Goal: Information Seeking & Learning: Learn about a topic

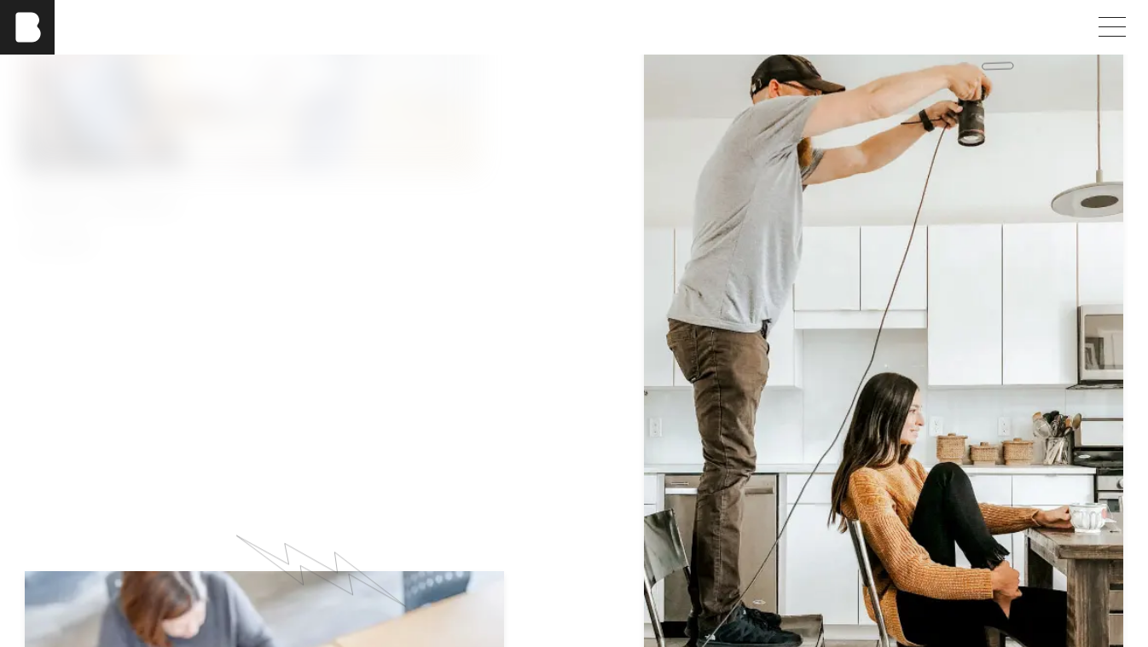
scroll to position [983, 0]
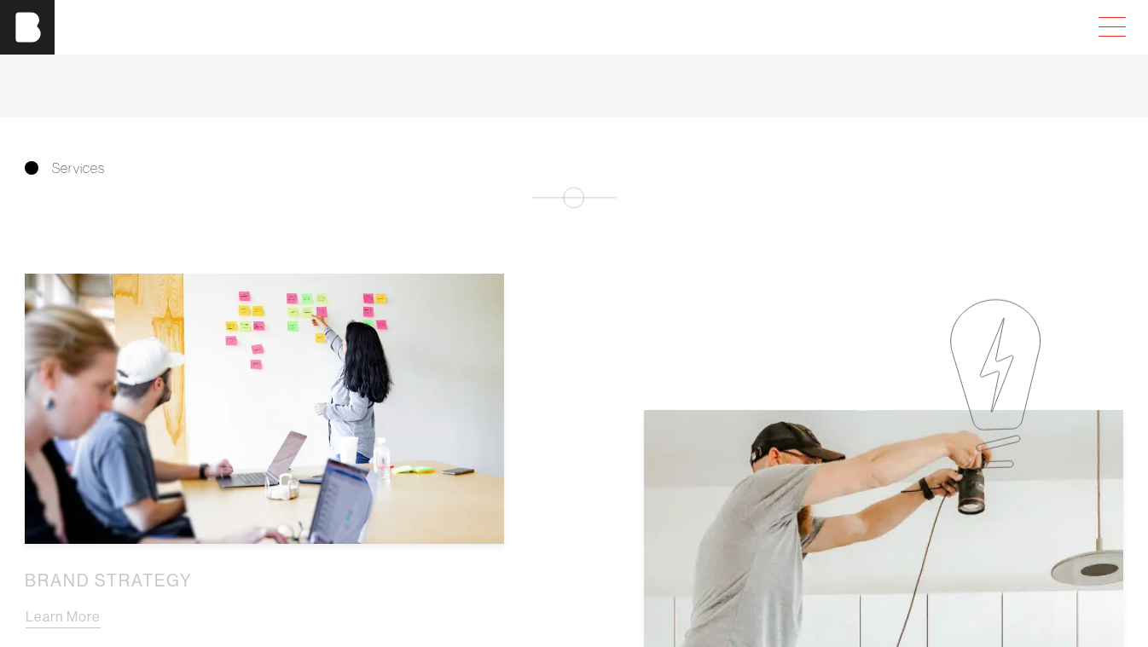
click at [1122, 18] on span at bounding box center [1108, 27] width 39 height 31
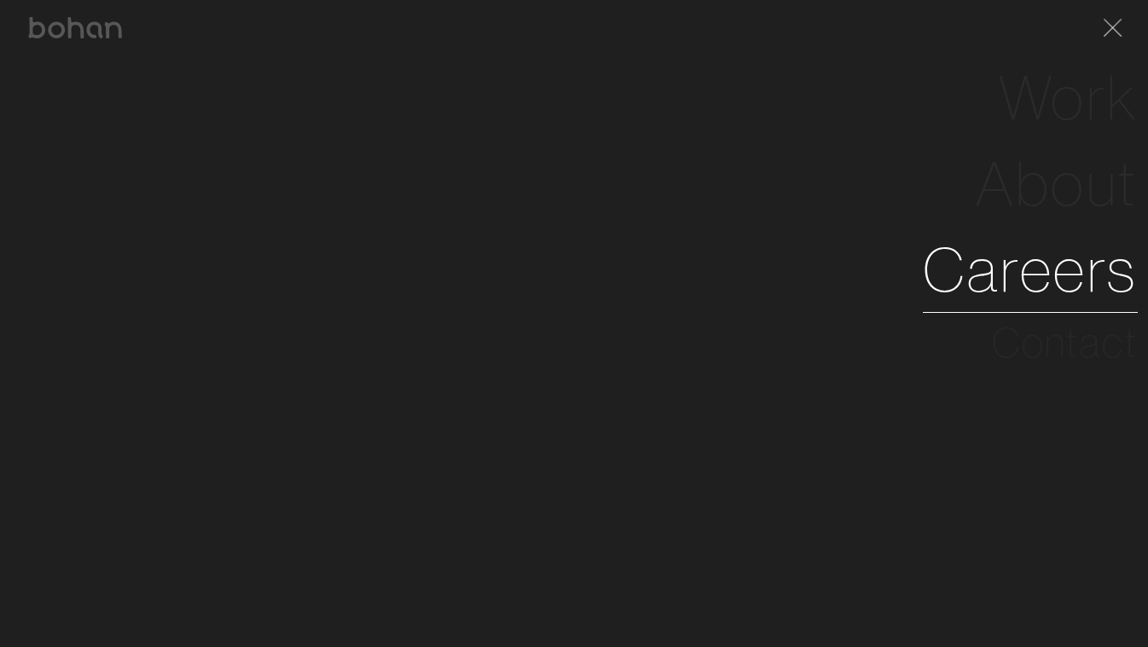
click at [1031, 264] on link "Careers" at bounding box center [1030, 270] width 215 height 86
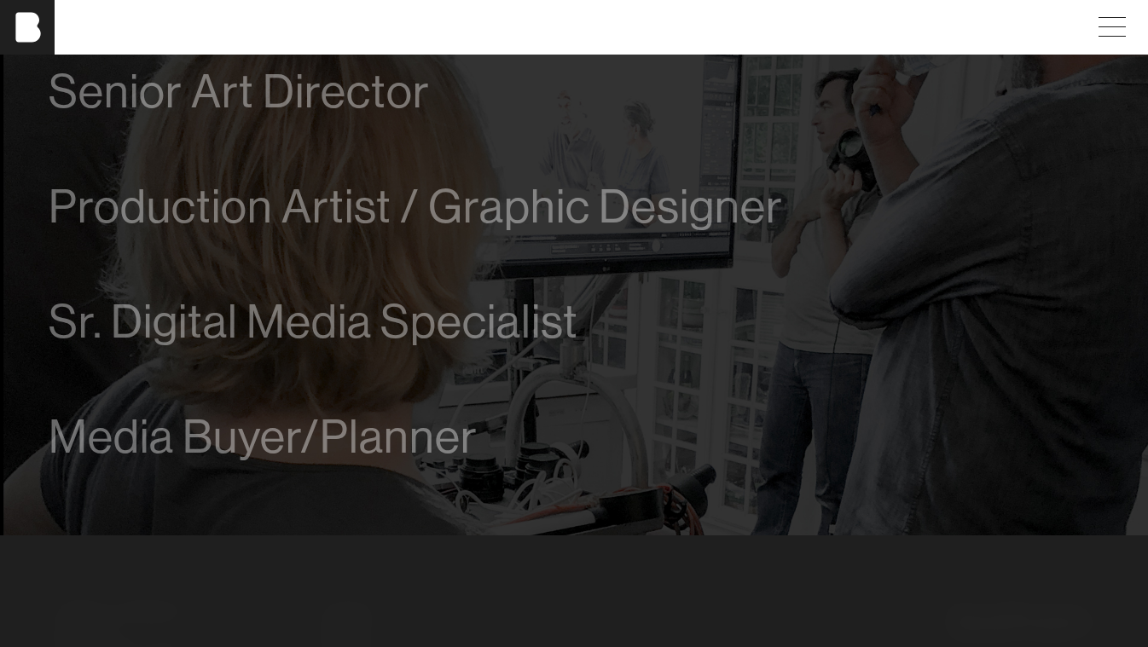
scroll to position [1161, 0]
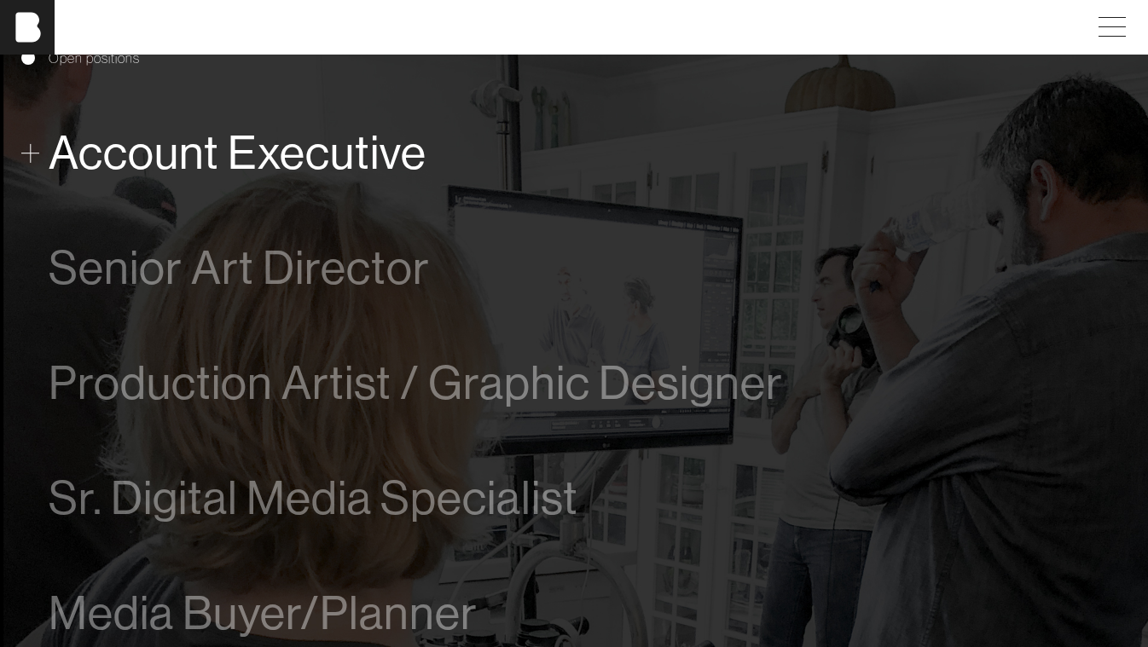
click at [344, 159] on span "Account Executive" at bounding box center [238, 153] width 378 height 52
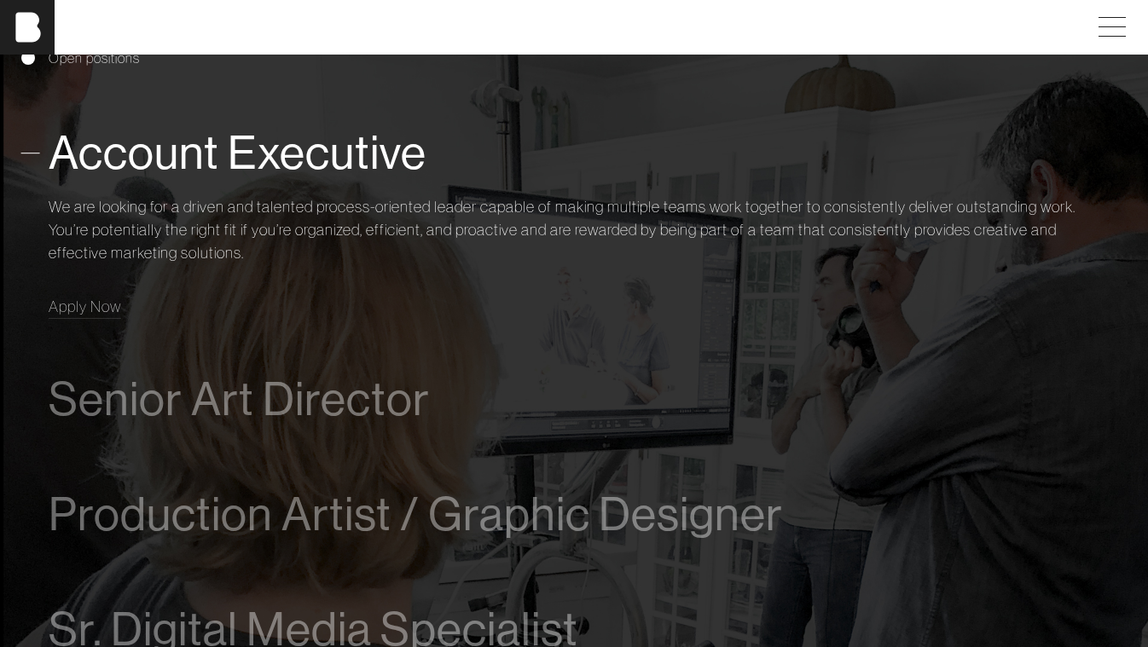
scroll to position [950, 0]
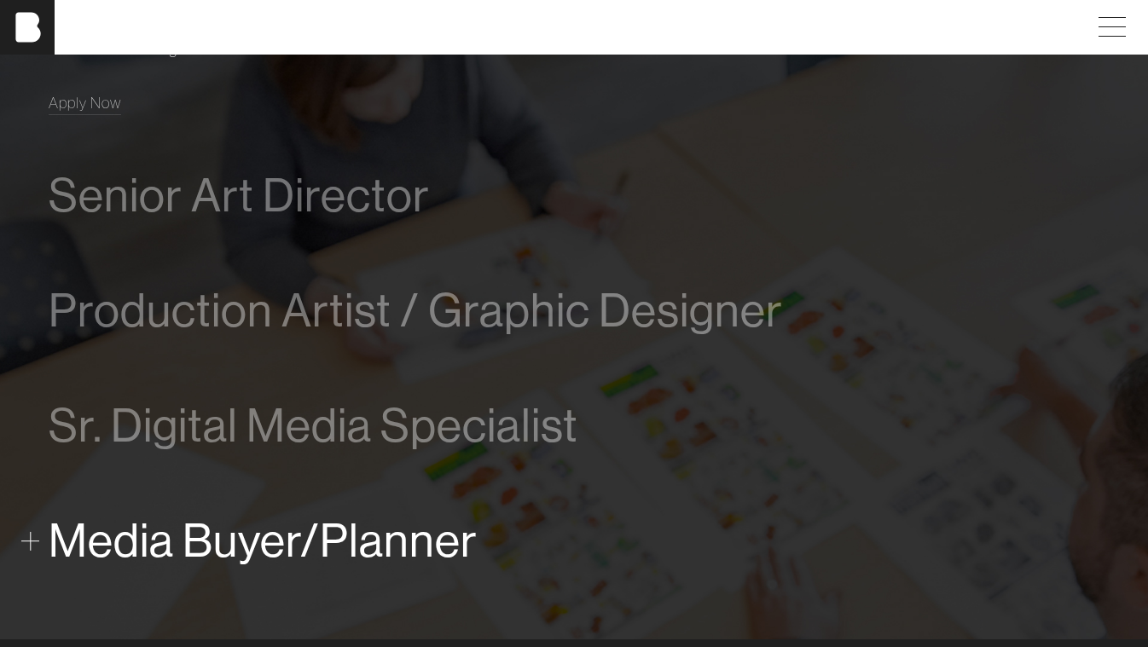
click at [207, 546] on span "Media Buyer/Planner" at bounding box center [263, 541] width 429 height 52
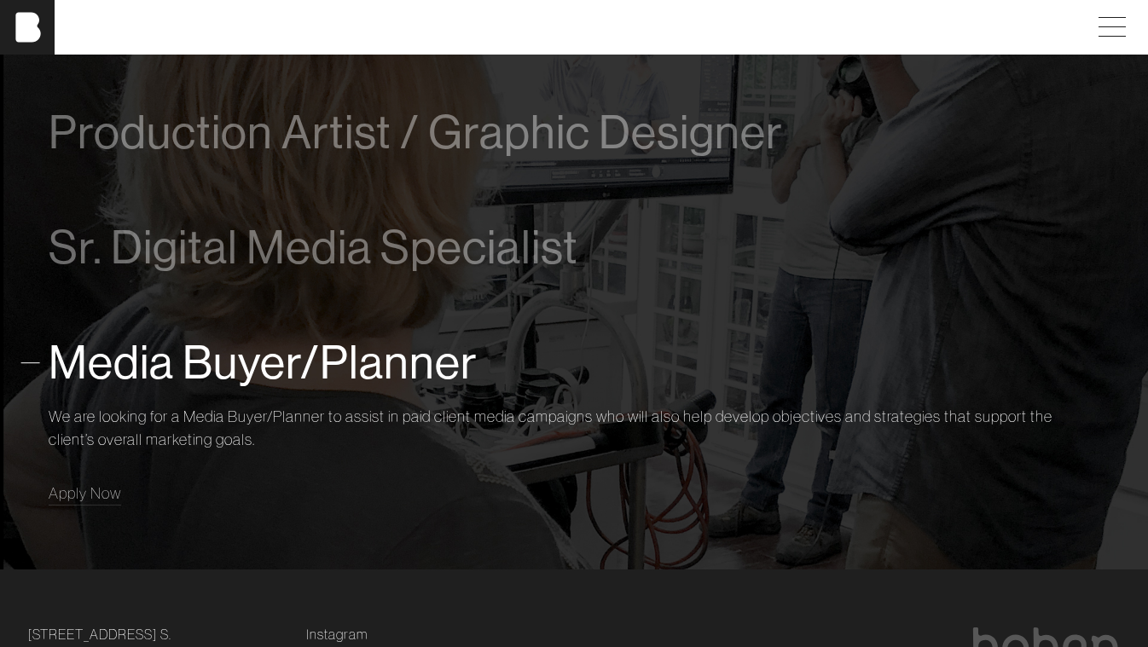
scroll to position [1153, 0]
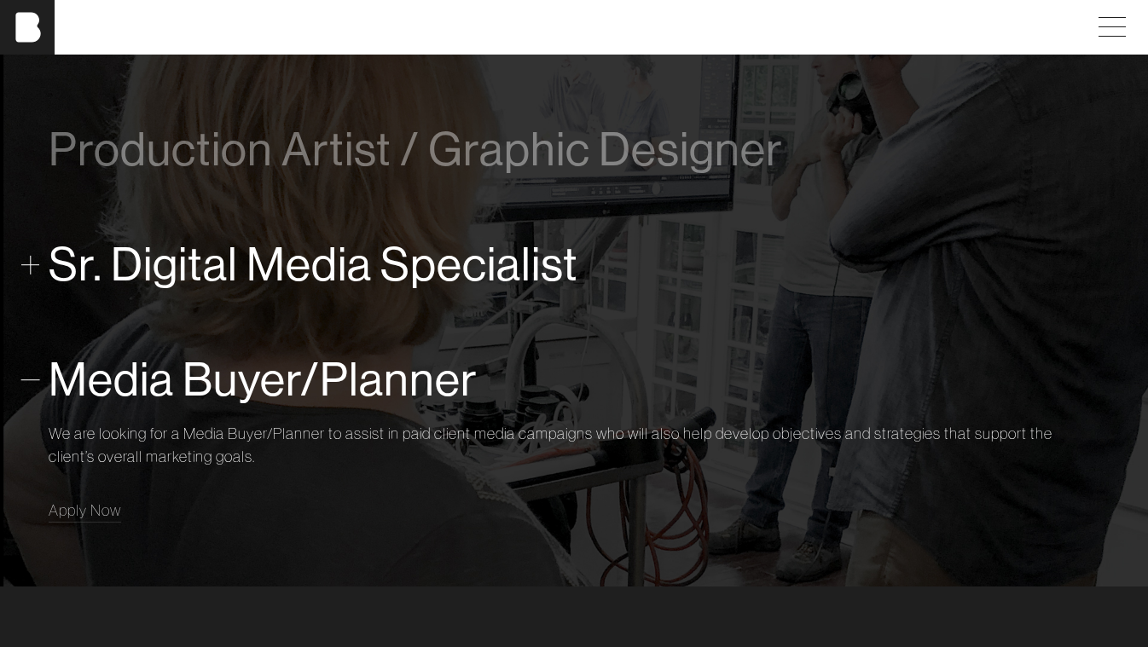
click at [336, 276] on span "Sr. Digital Media Specialist" at bounding box center [314, 265] width 530 height 52
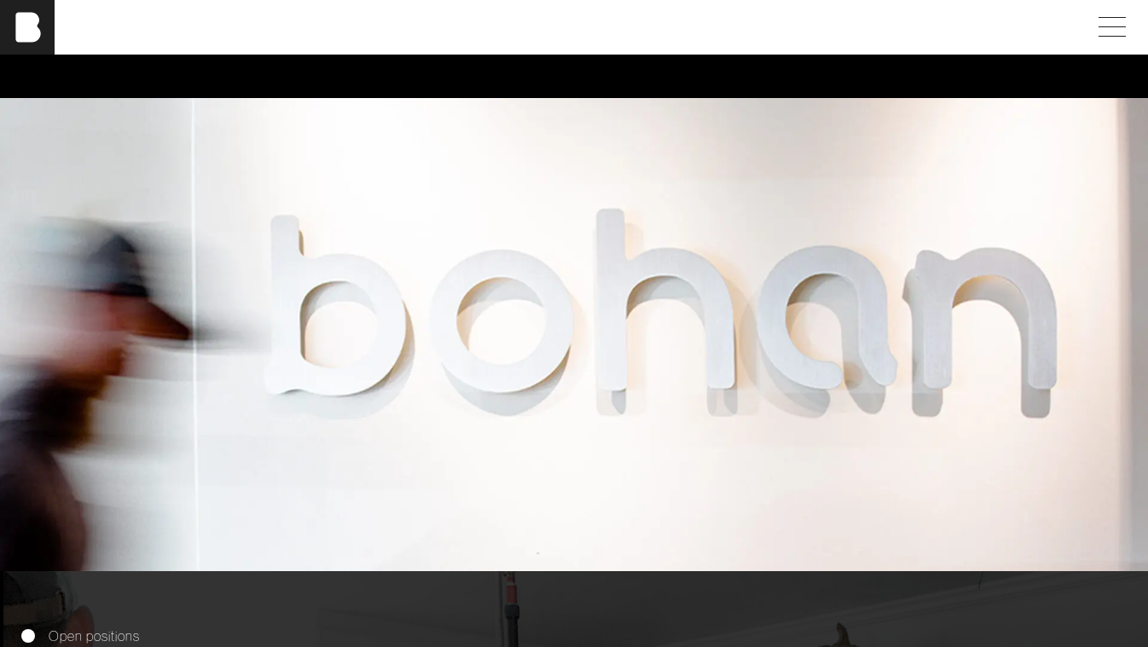
scroll to position [286, 0]
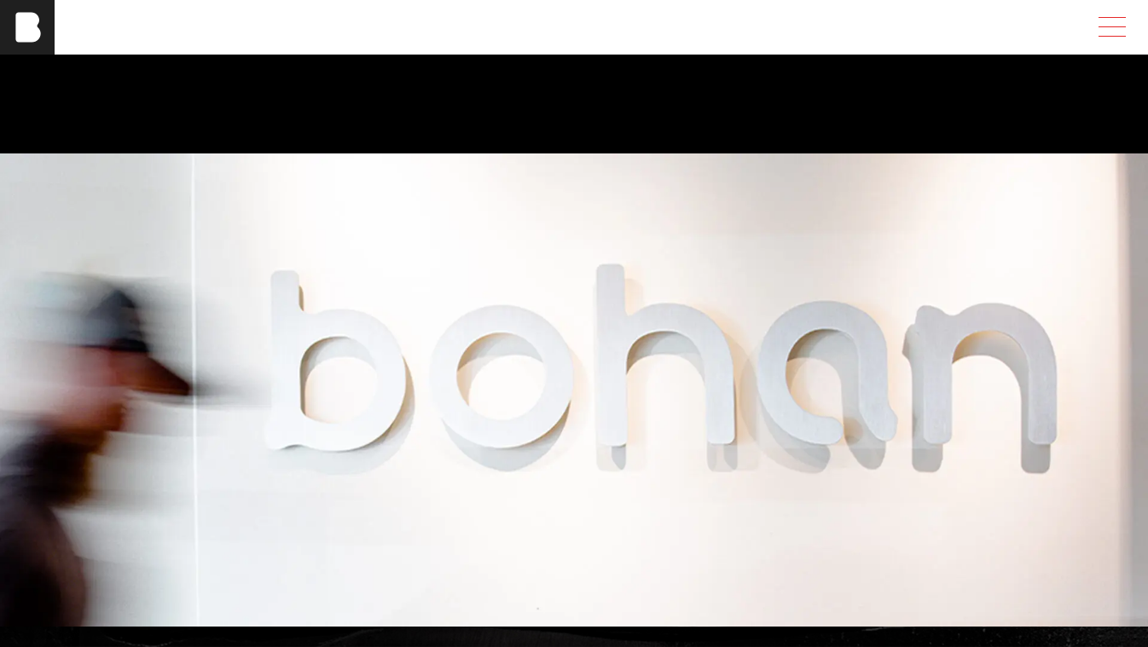
click at [1126, 28] on span at bounding box center [1108, 27] width 39 height 31
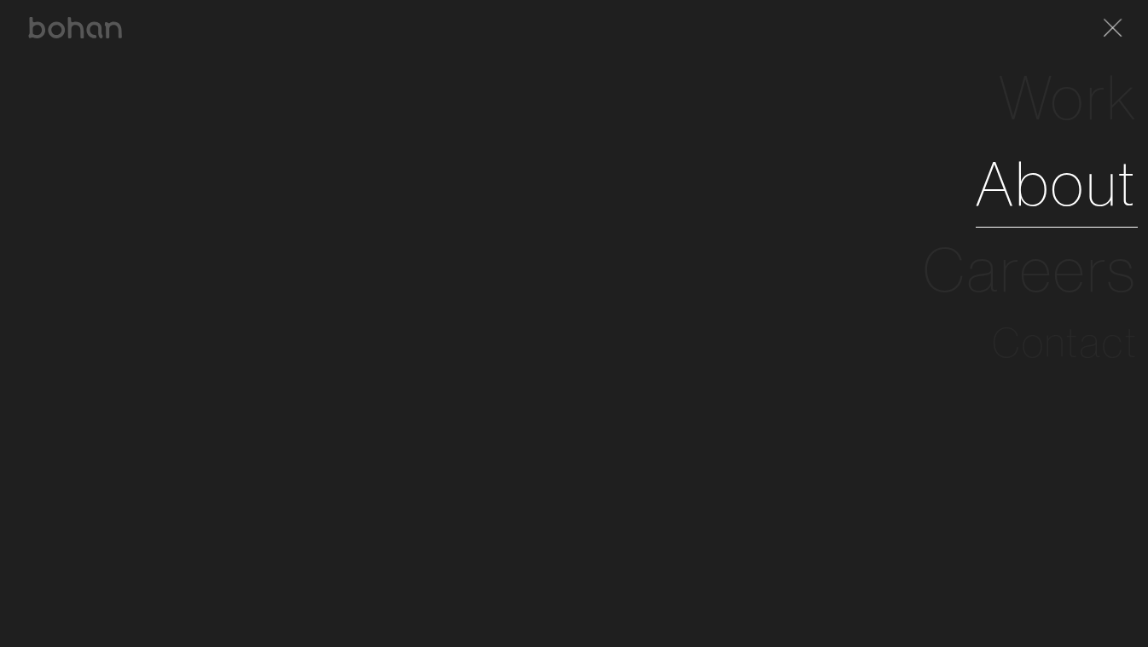
click at [1065, 194] on link "About" at bounding box center [1057, 184] width 162 height 86
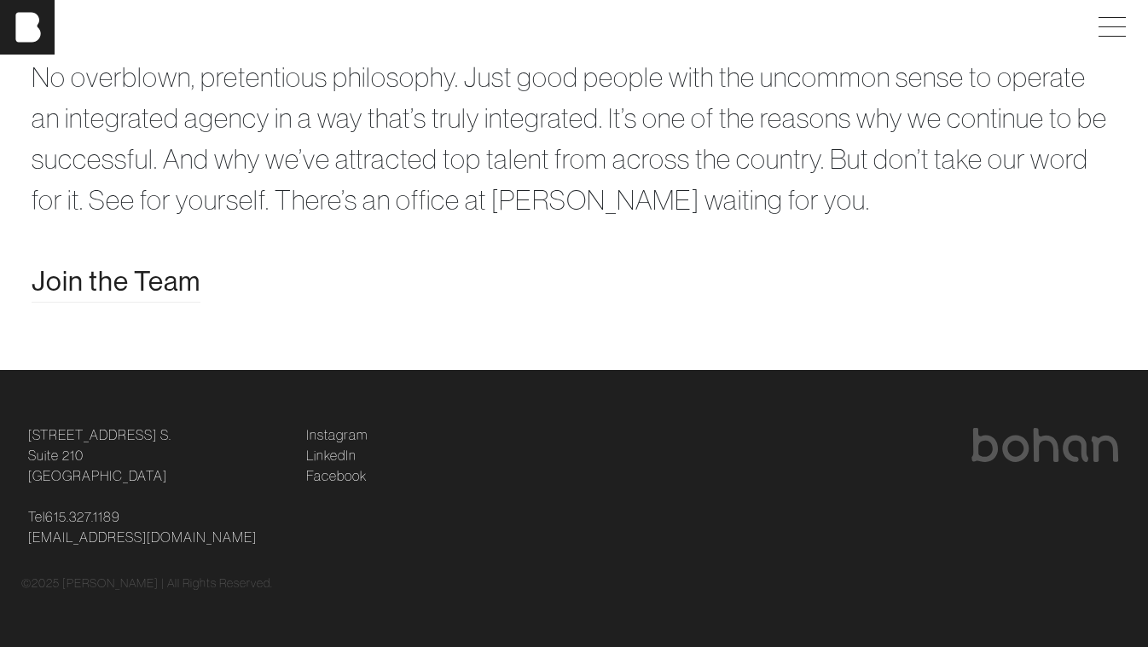
scroll to position [3319, 0]
click at [161, 296] on span "Join the Team" at bounding box center [116, 281] width 169 height 41
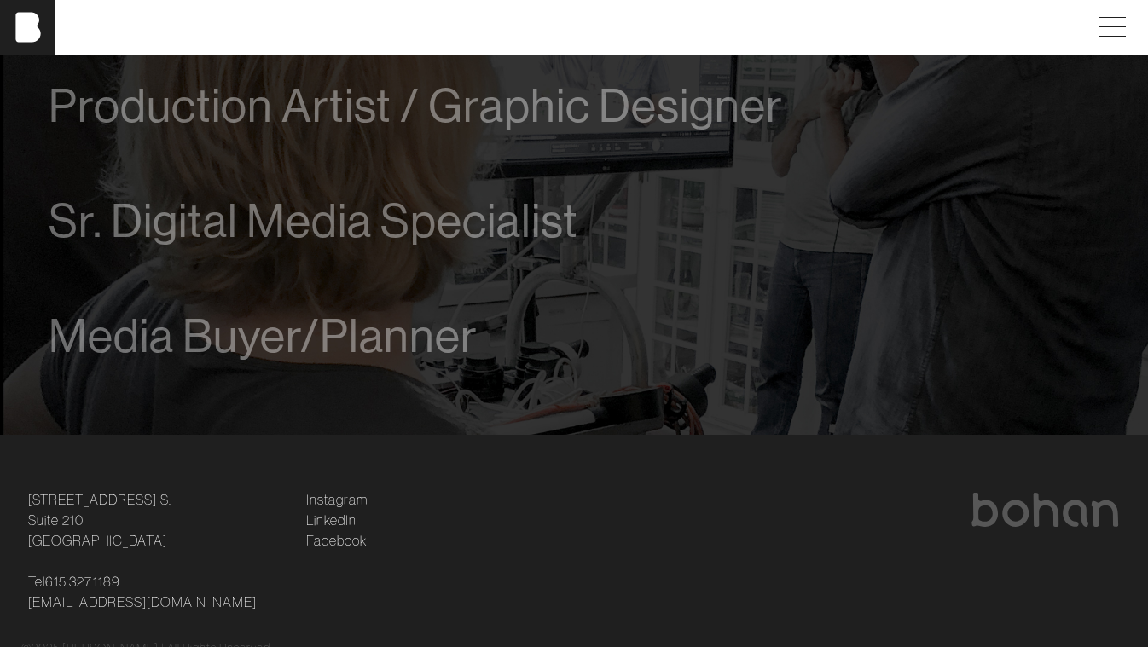
scroll to position [1262, 0]
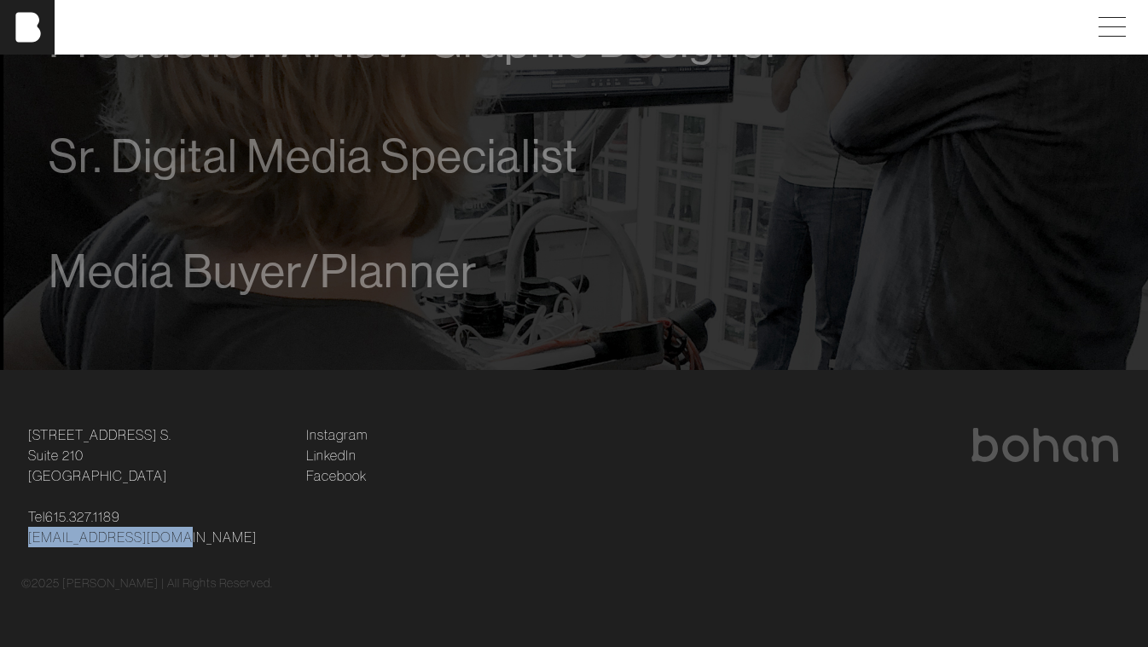
drag, startPoint x: 177, startPoint y: 542, endPoint x: 19, endPoint y: 543, distance: 157.8
click at [19, 543] on div "[STREET_ADDRESS] [STREET_ADDRESS] Tel [PHONE_NUMBER] [EMAIL_ADDRESS][DOMAIN_NAM…" at bounding box center [157, 486] width 278 height 123
copy link "[EMAIL_ADDRESS][DOMAIN_NAME]"
